Goal: Task Accomplishment & Management: Complete application form

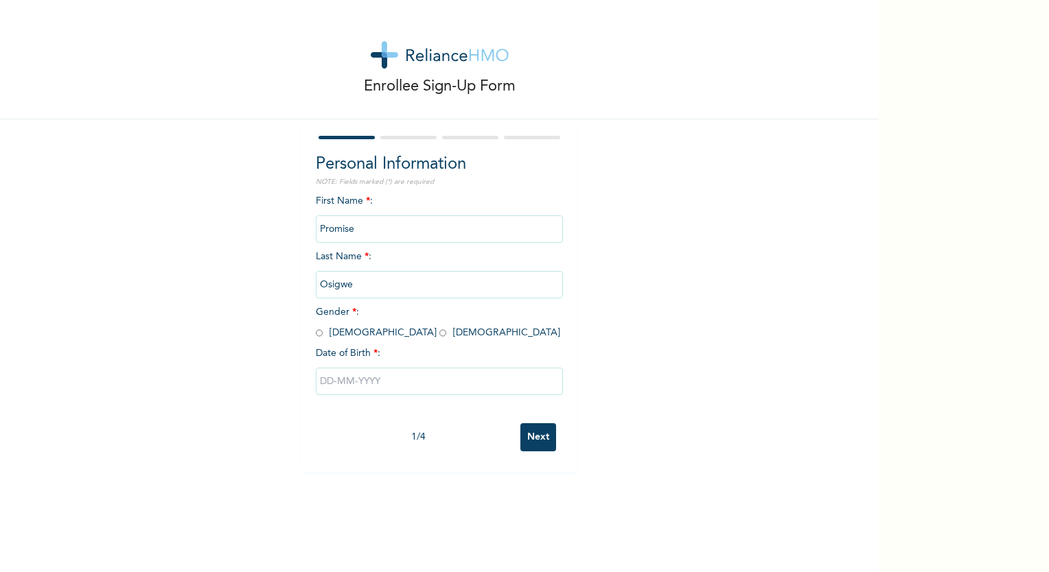
click at [30, 345] on div "Enrollee Sign-Up Form Personal Information NOTE: Fields marked (*) are required…" at bounding box center [439, 236] width 879 height 472
click at [316, 333] on input "radio" at bounding box center [319, 333] width 7 height 13
radio input "true"
click at [351, 384] on input "text" at bounding box center [439, 381] width 247 height 27
select select "9"
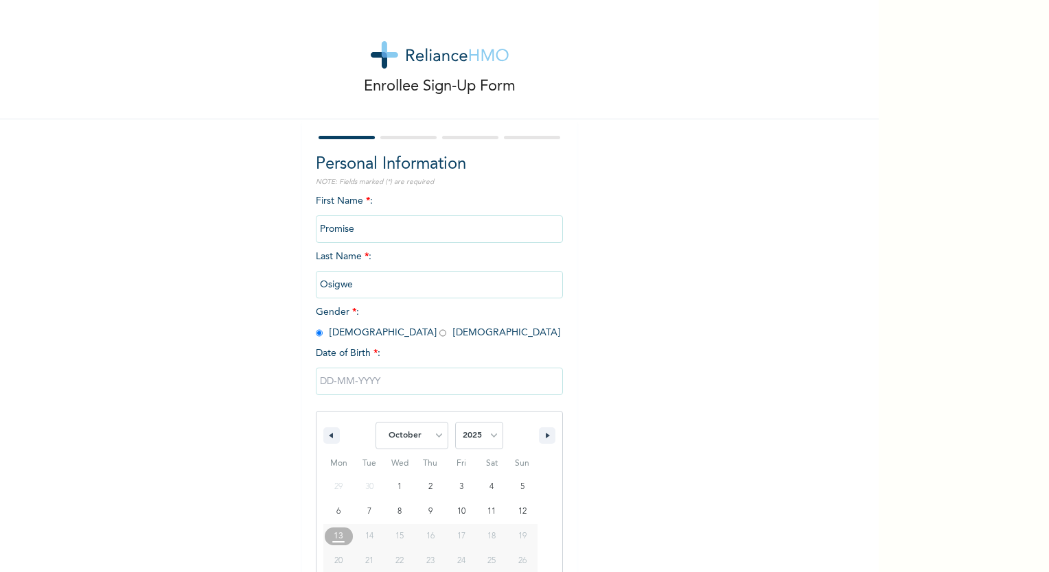
scroll to position [51, 0]
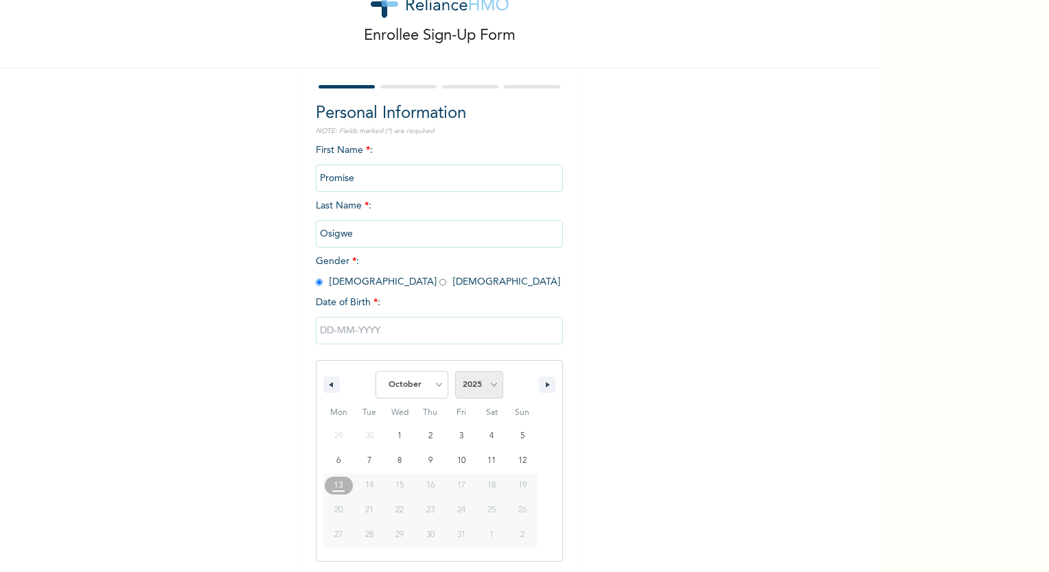
click at [471, 386] on select "2025 2024 2023 2022 2021 2020 2019 2018 2017 2016 2015 2014 2013 2012 2011 2010…" at bounding box center [479, 384] width 48 height 27
select select "1989"
click at [455, 371] on select "2025 2024 2023 2022 2021 2020 2019 2018 2017 2016 2015 2014 2013 2012 2011 2010…" at bounding box center [479, 384] width 48 height 27
type input "[DATE]"
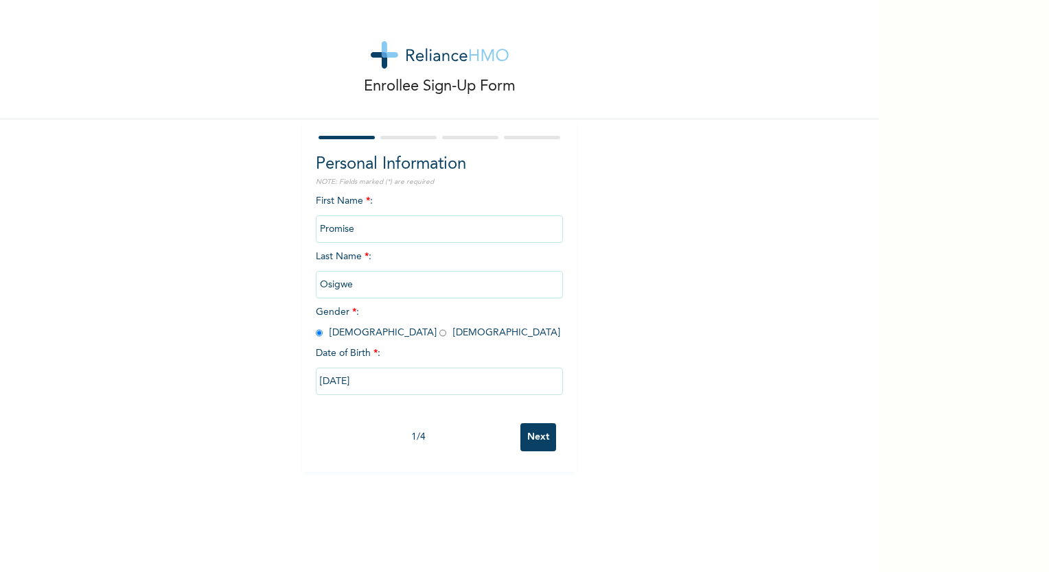
scroll to position [0, 0]
click at [541, 441] on input "Next" at bounding box center [538, 438] width 36 height 28
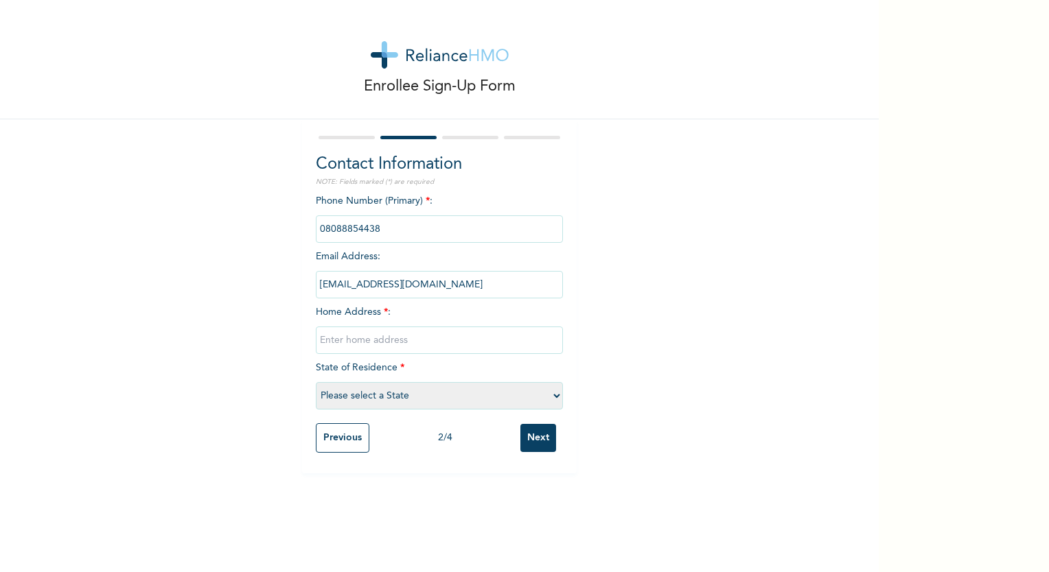
click at [318, 332] on input "text" at bounding box center [439, 340] width 247 height 27
type input "[STREET_ADDRESS][PERSON_NAME]. [GEOGRAPHIC_DATA]. [GEOGRAPHIC_DATA]."
click at [346, 393] on select "Please select a State [PERSON_NAME] (FCT) [PERSON_NAME] Ibom [GEOGRAPHIC_DATA] …" at bounding box center [439, 395] width 247 height 27
select select "25"
click at [316, 382] on select "Please select a State [PERSON_NAME] (FCT) [PERSON_NAME] Ibom [GEOGRAPHIC_DATA] …" at bounding box center [439, 395] width 247 height 27
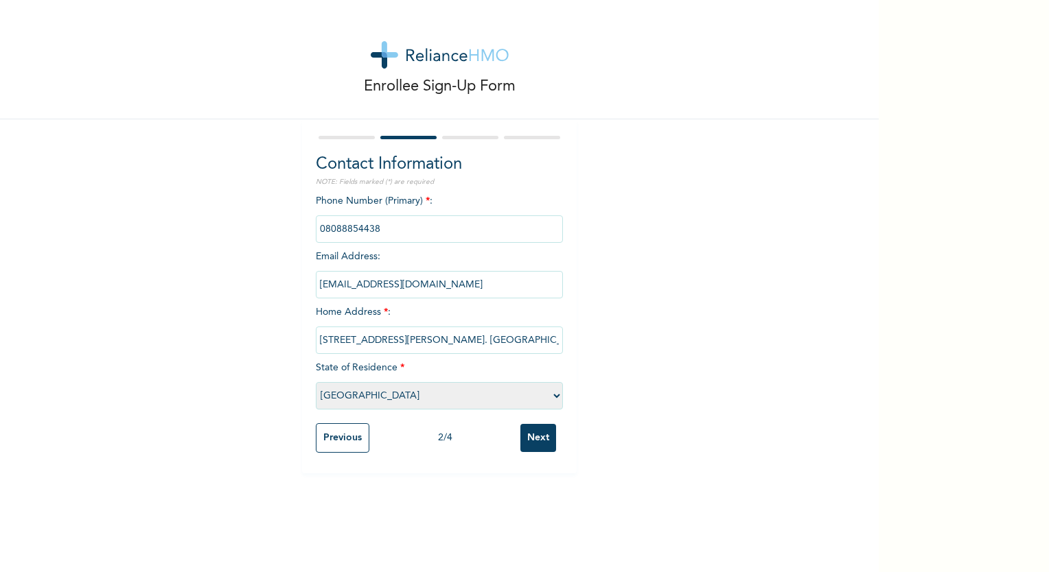
click at [537, 431] on input "Next" at bounding box center [538, 438] width 36 height 28
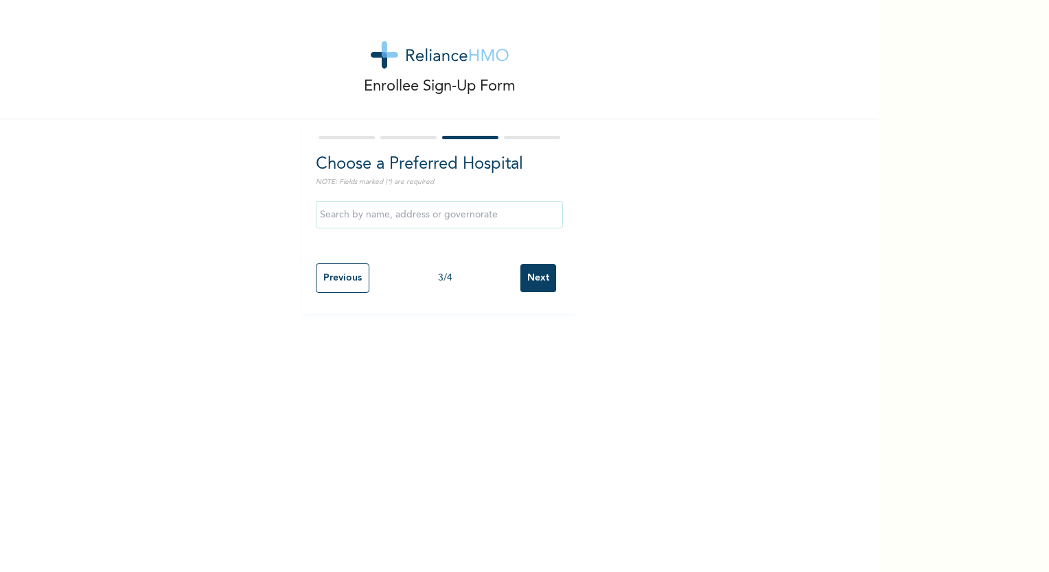
click at [330, 209] on input "text" at bounding box center [439, 214] width 247 height 27
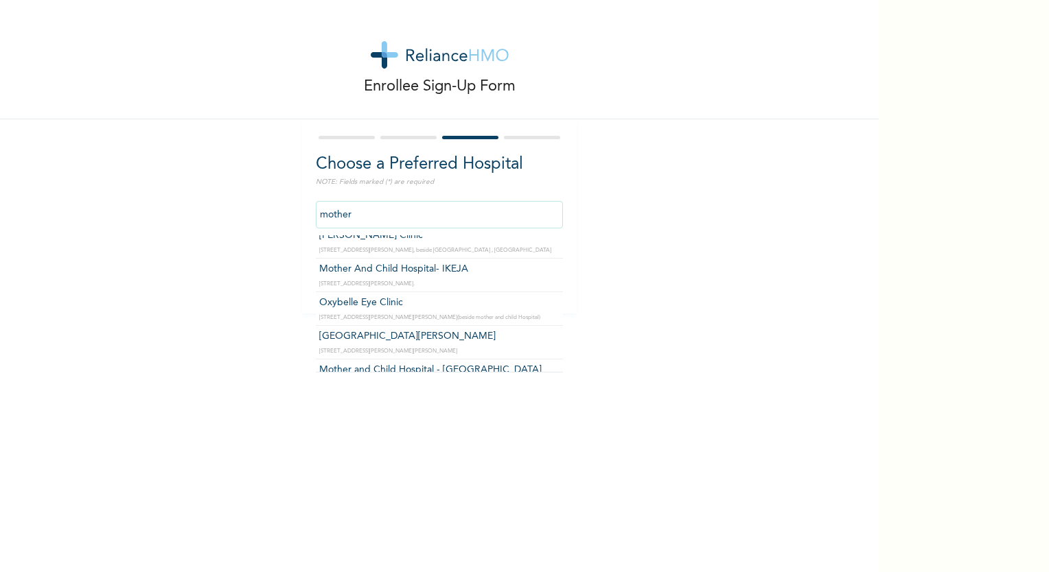
scroll to position [64, 0]
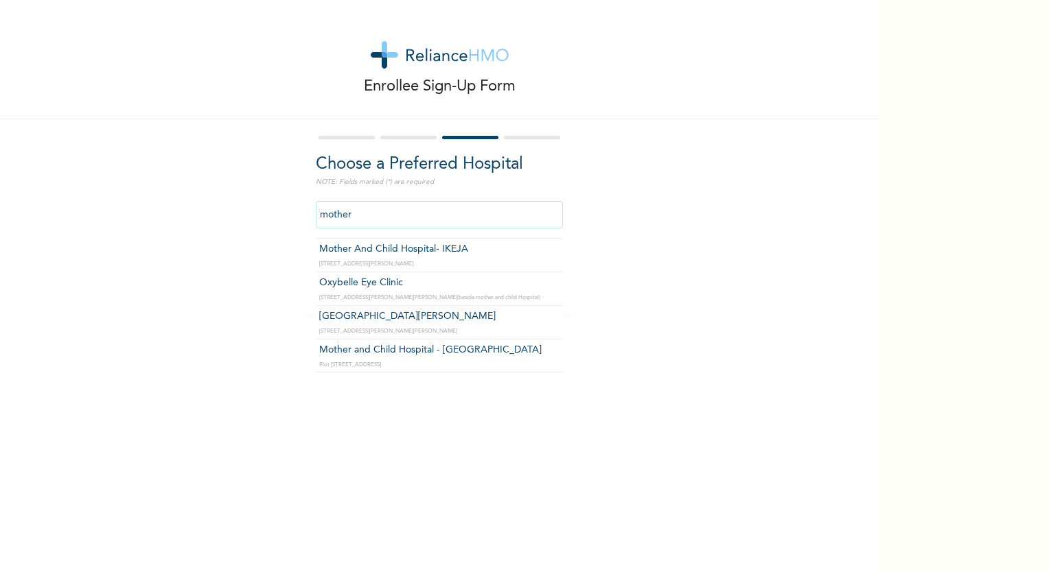
type input "Mother and Child Hospital - [GEOGRAPHIC_DATA]"
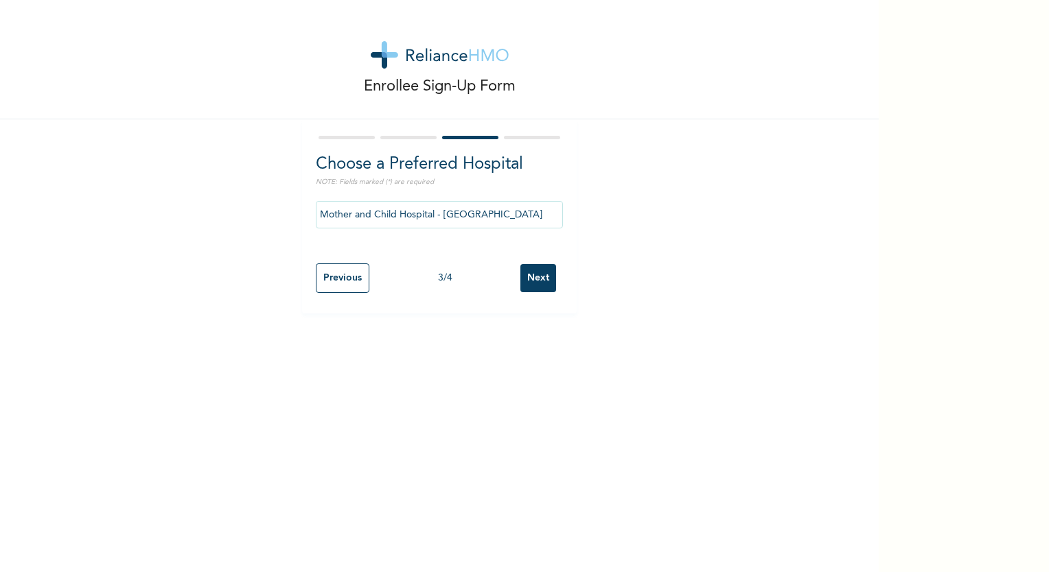
click at [541, 278] on input "Next" at bounding box center [538, 278] width 36 height 28
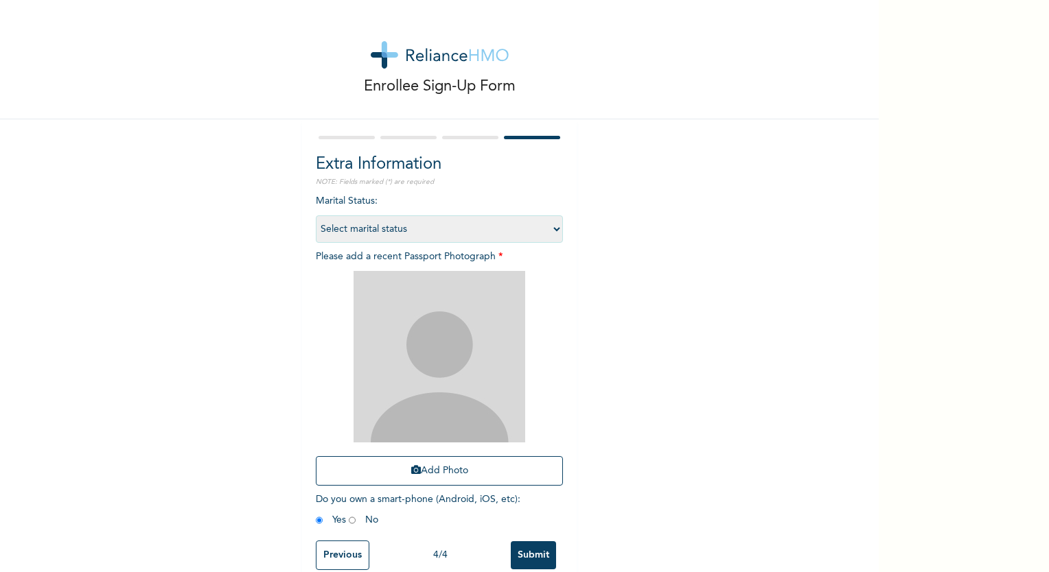
click at [356, 229] on select "Select marital status [DEMOGRAPHIC_DATA] Married [DEMOGRAPHIC_DATA] Widow/[DEMO…" at bounding box center [439, 229] width 247 height 27
select select "2"
click at [316, 216] on select "Select marital status [DEMOGRAPHIC_DATA] Married [DEMOGRAPHIC_DATA] Widow/[DEMO…" at bounding box center [439, 229] width 247 height 27
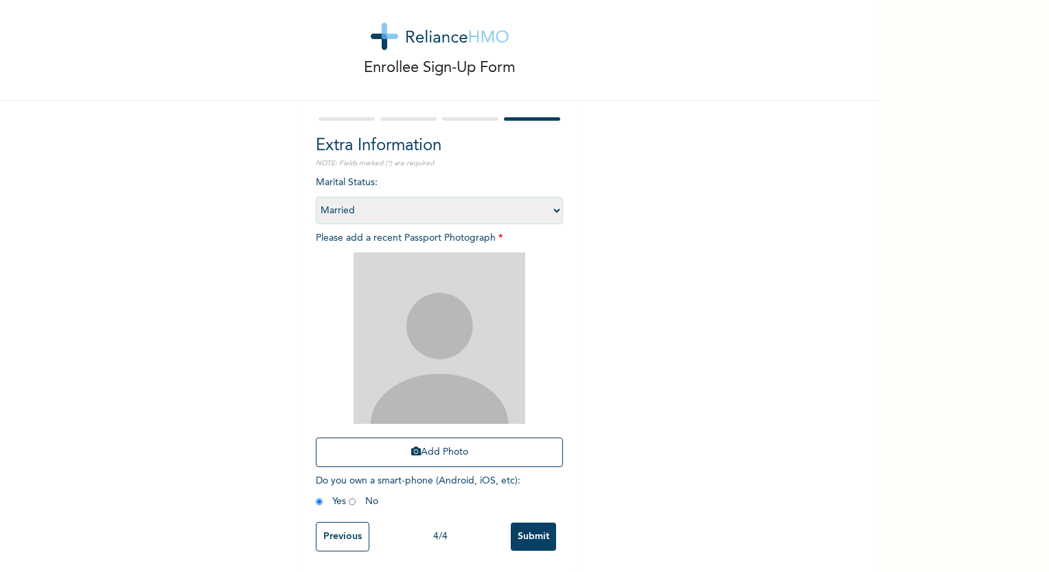
scroll to position [27, 0]
click at [437, 449] on button "Add Photo" at bounding box center [439, 453] width 247 height 30
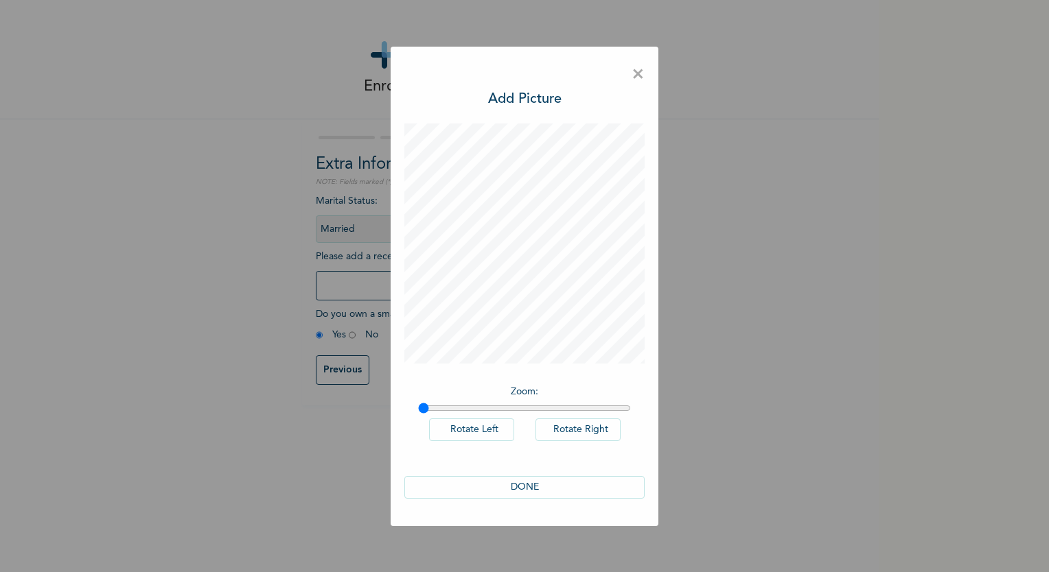
click at [518, 490] on button "DONE" at bounding box center [524, 487] width 240 height 23
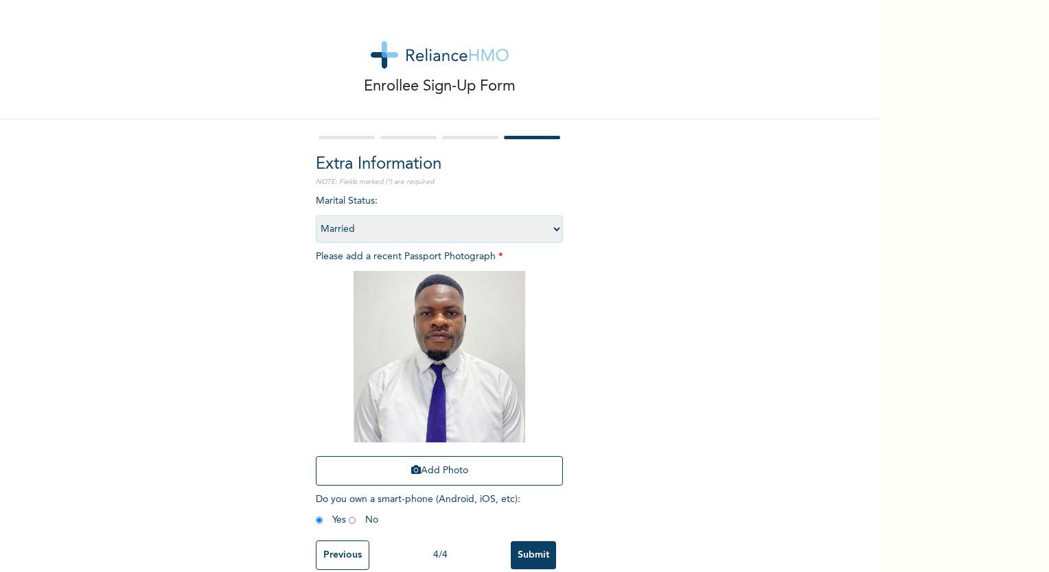
scroll to position [27, 0]
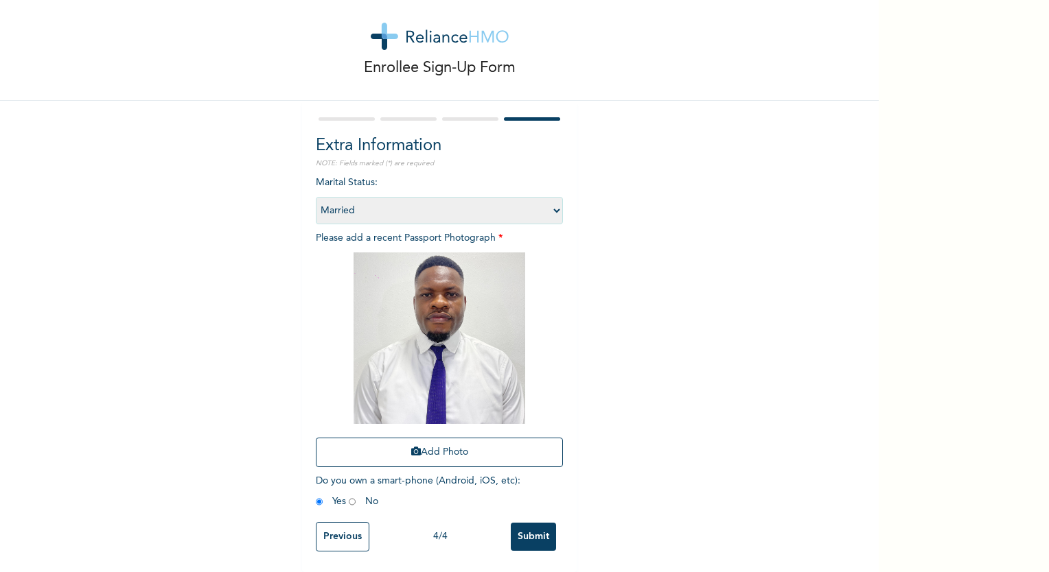
click at [538, 523] on input "Submit" at bounding box center [533, 537] width 45 height 28
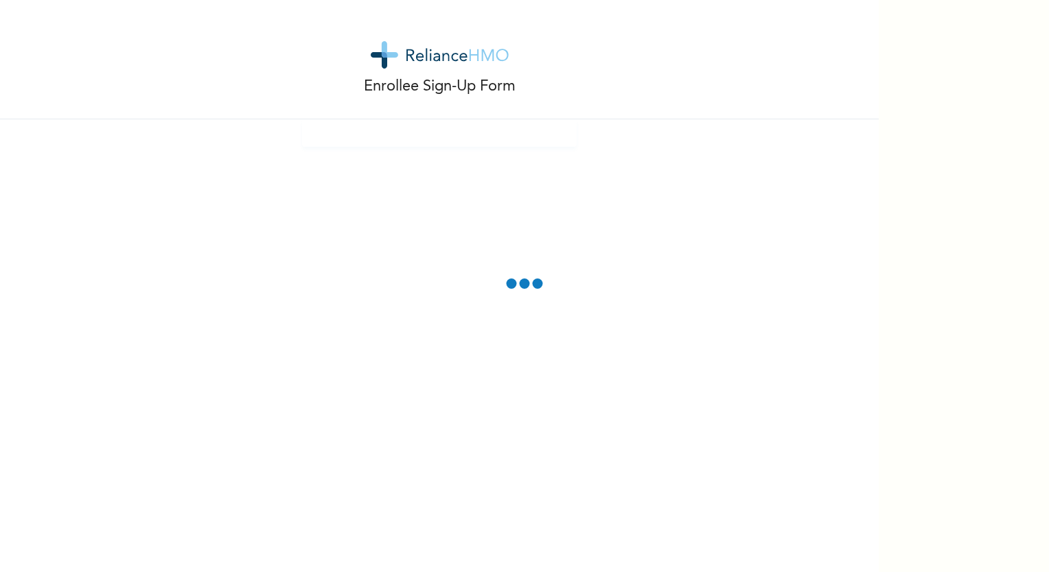
scroll to position [0, 0]
